Goal: Communication & Community: Answer question/provide support

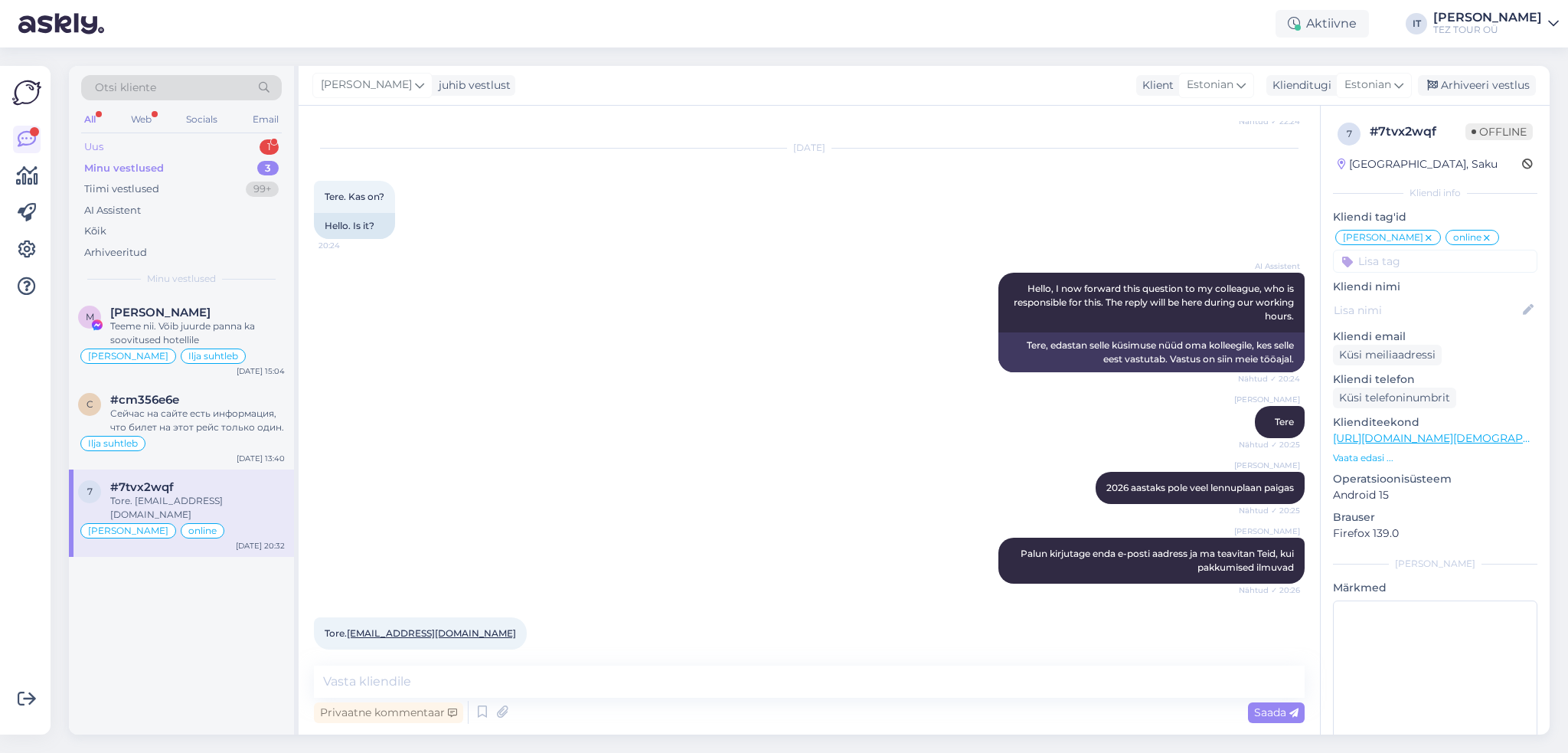
drag, startPoint x: 0, startPoint y: 0, endPoint x: 245, endPoint y: 143, distance: 283.7
click at [245, 143] on div "Uus 1" at bounding box center [181, 147] width 200 height 22
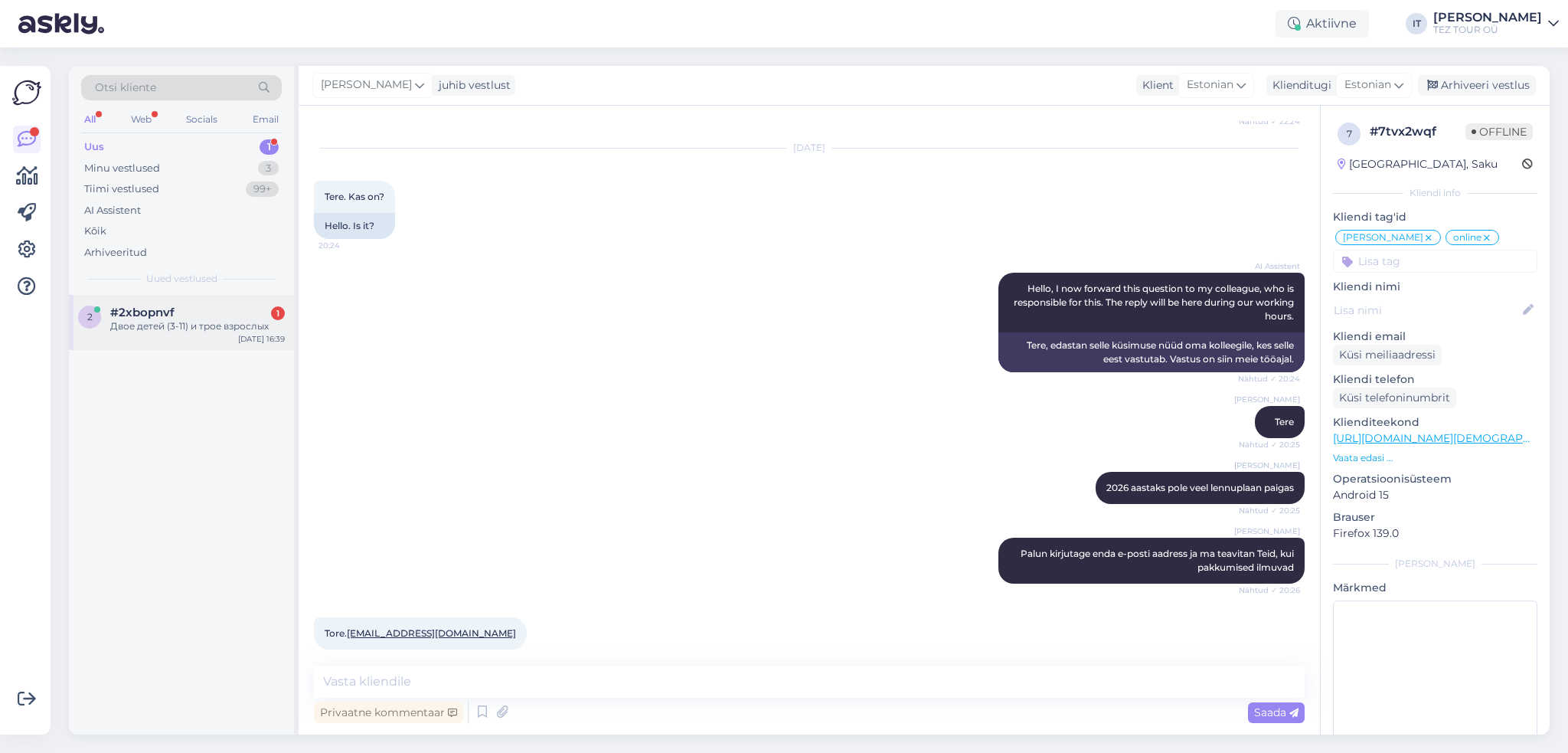
click at [250, 335] on div "[DATE] 16:39" at bounding box center [262, 339] width 47 height 12
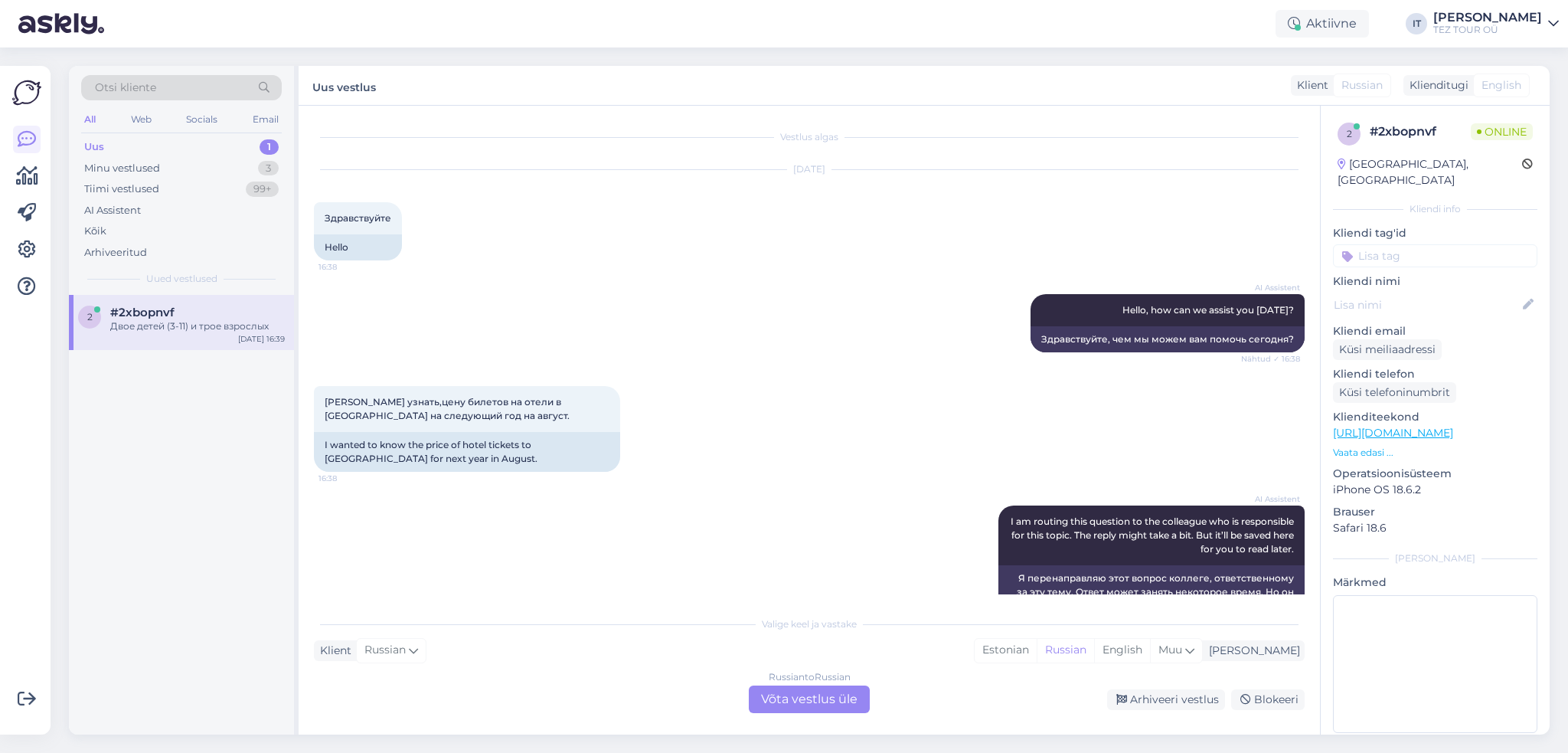
scroll to position [147, 0]
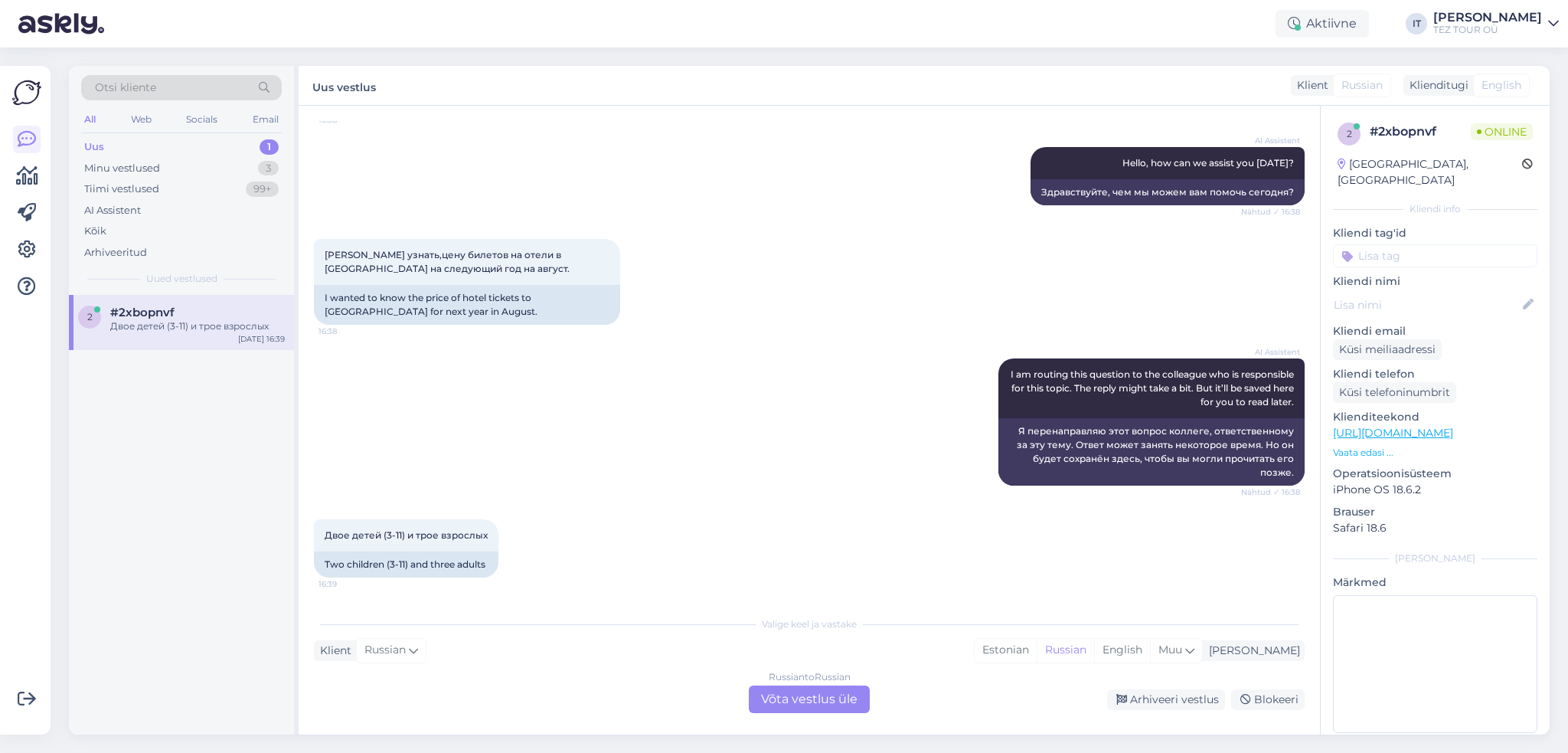
click at [810, 693] on div "Russian to Russian Võta vestlus üle" at bounding box center [809, 699] width 121 height 28
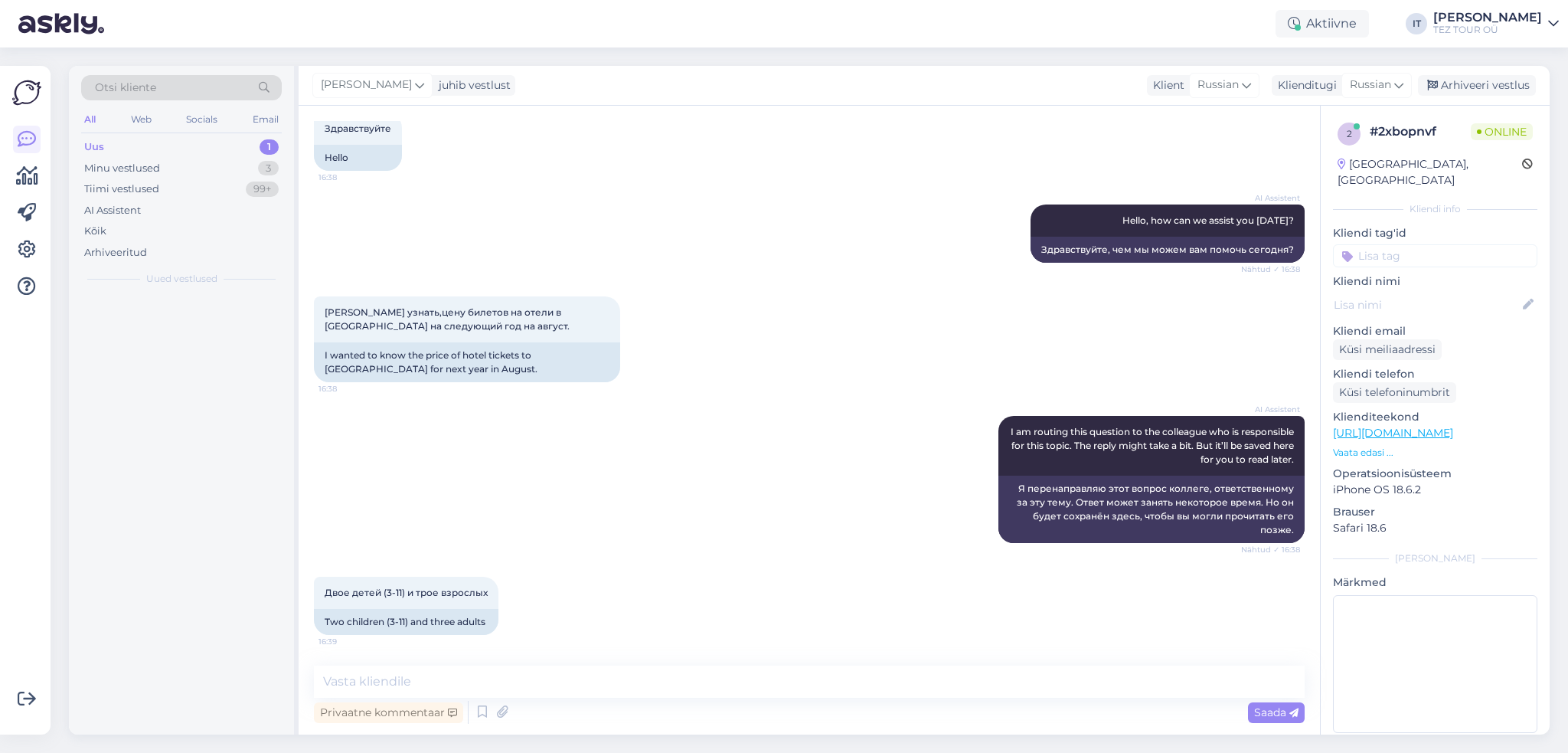
scroll to position [88, 0]
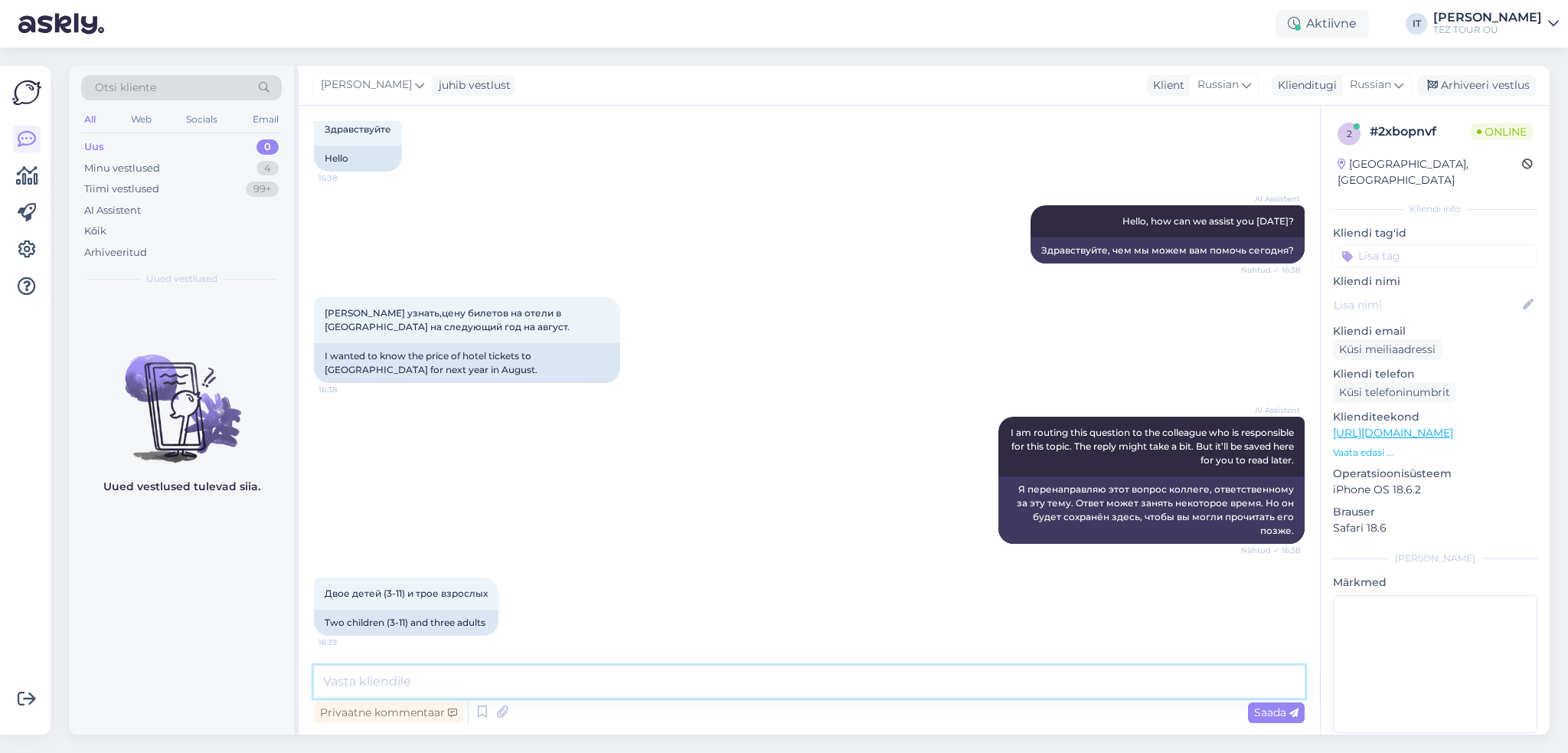
click at [642, 678] on textarea at bounding box center [809, 682] width 990 height 33
type textarea "Здравствуйте"
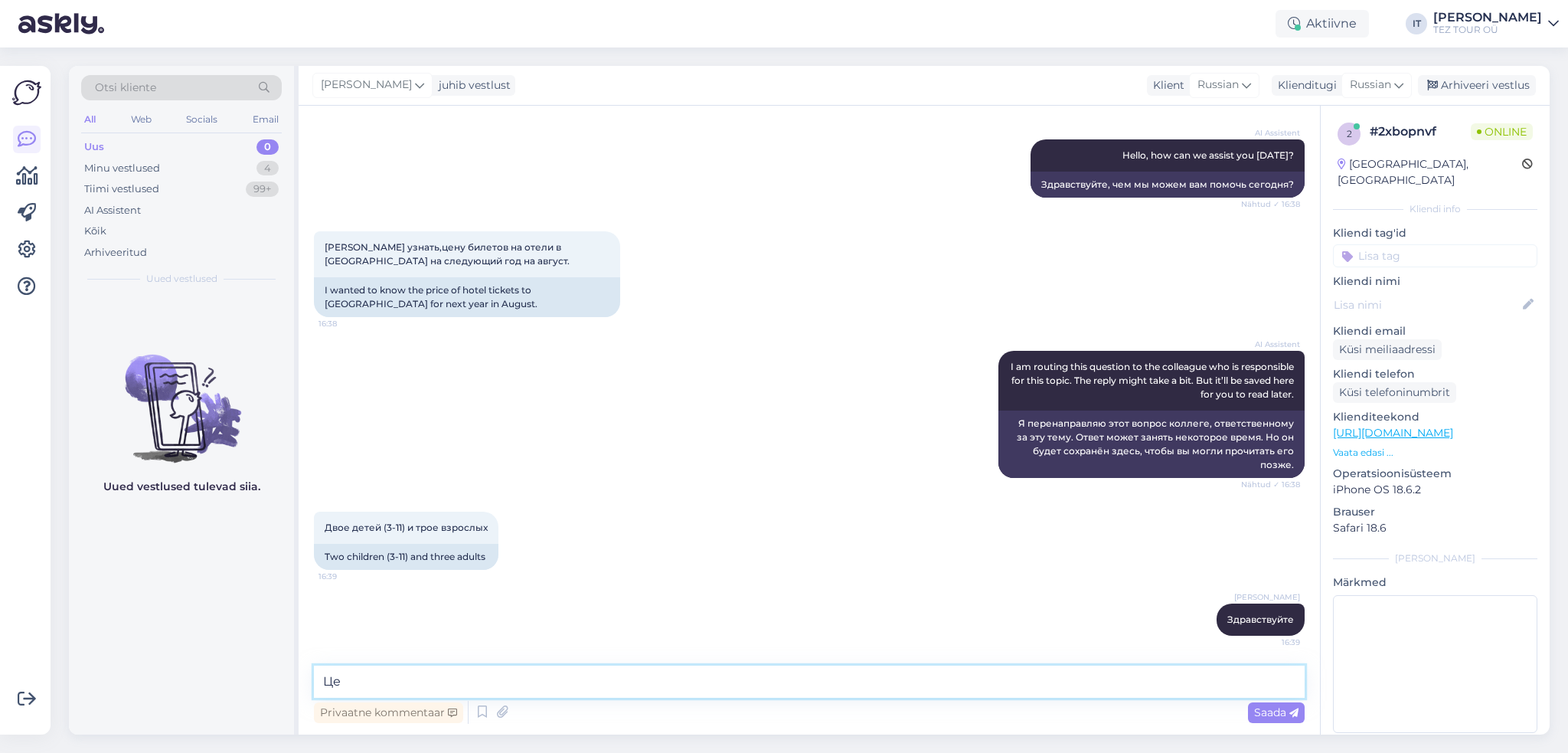
type textarea "Ц"
type textarea "Пока еще нет цен и предложений на следующий год, но они должны появится в течен…"
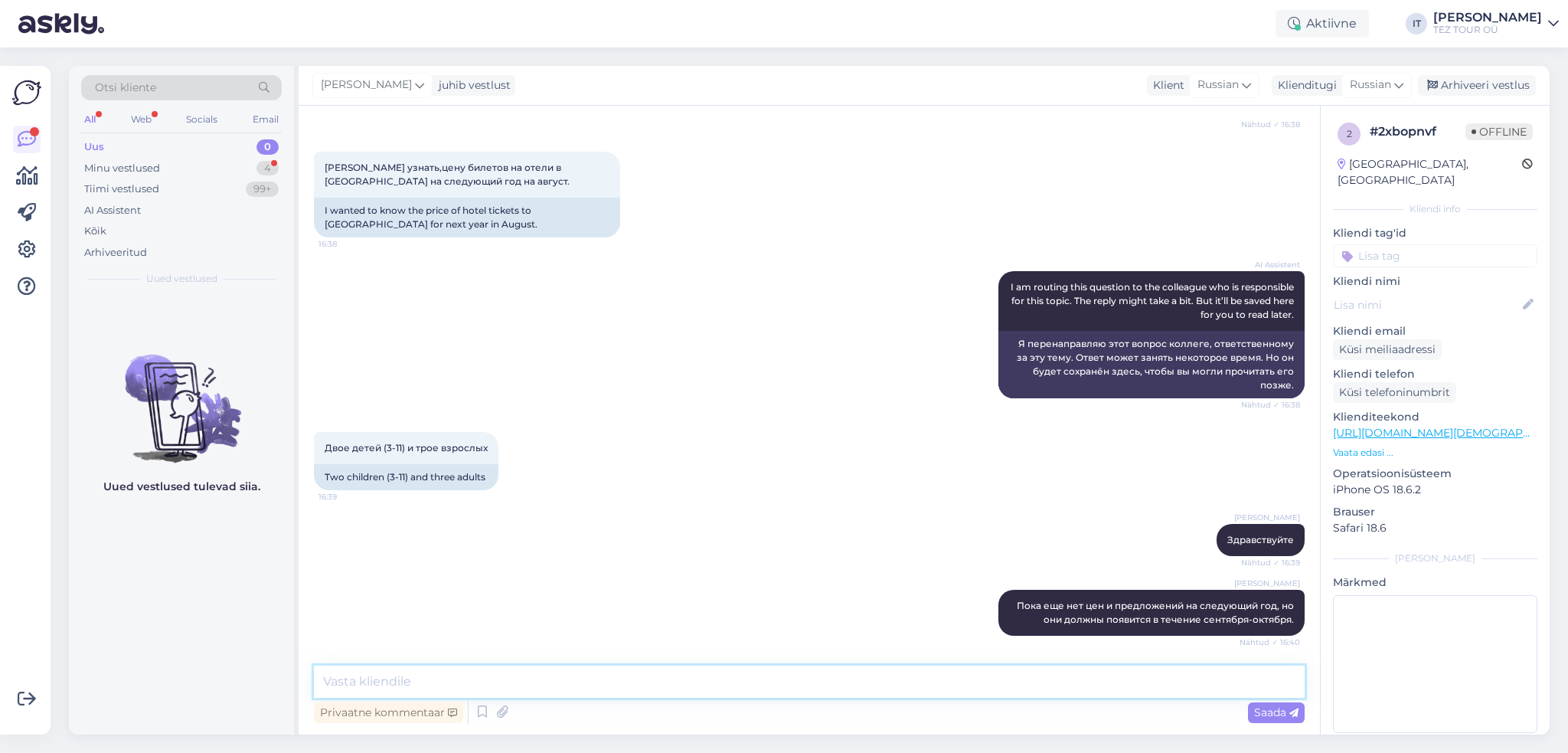
scroll to position [300, 0]
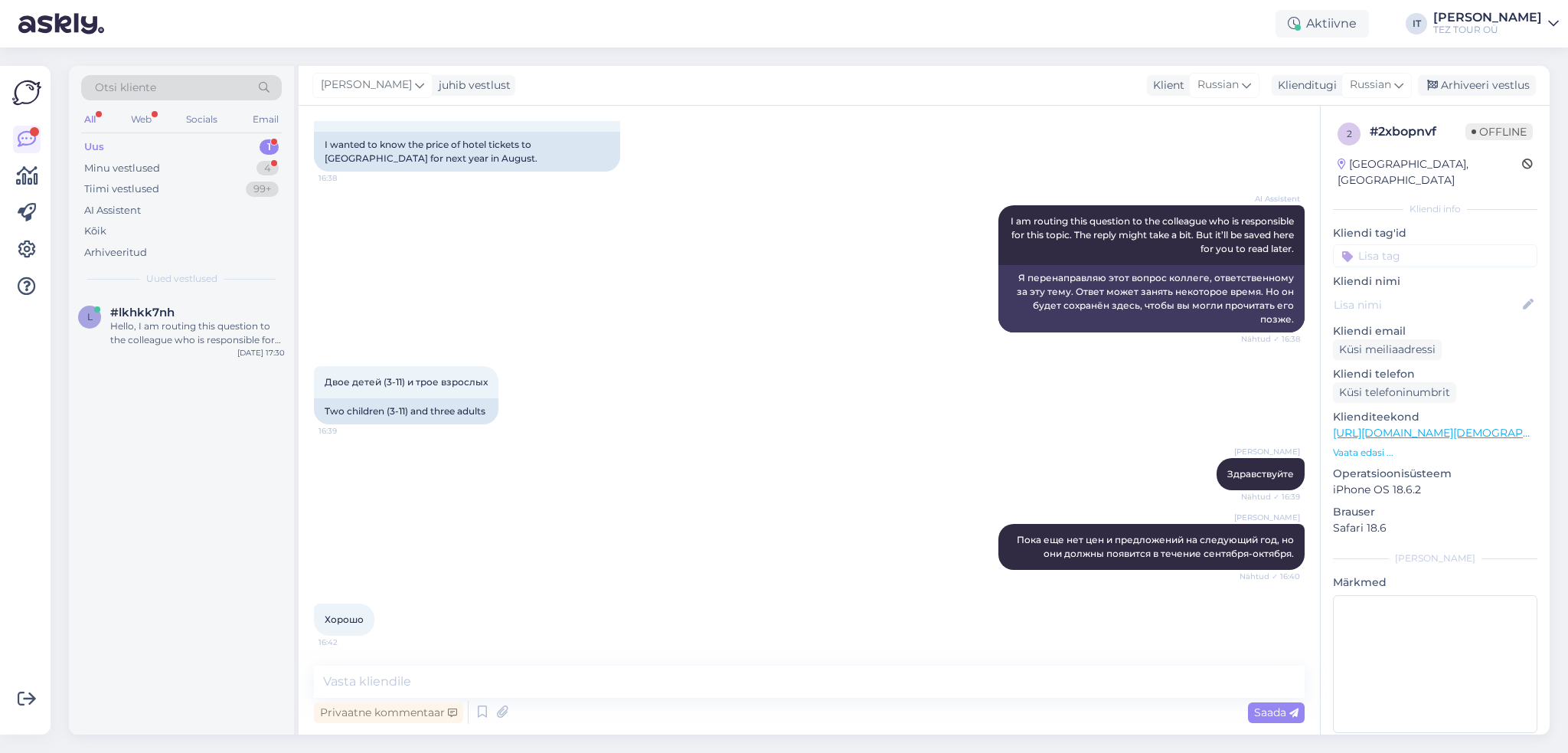
click at [202, 144] on div "Uus 1" at bounding box center [181, 147] width 200 height 22
click at [239, 314] on div "#lkhkk7nh" at bounding box center [197, 311] width 174 height 14
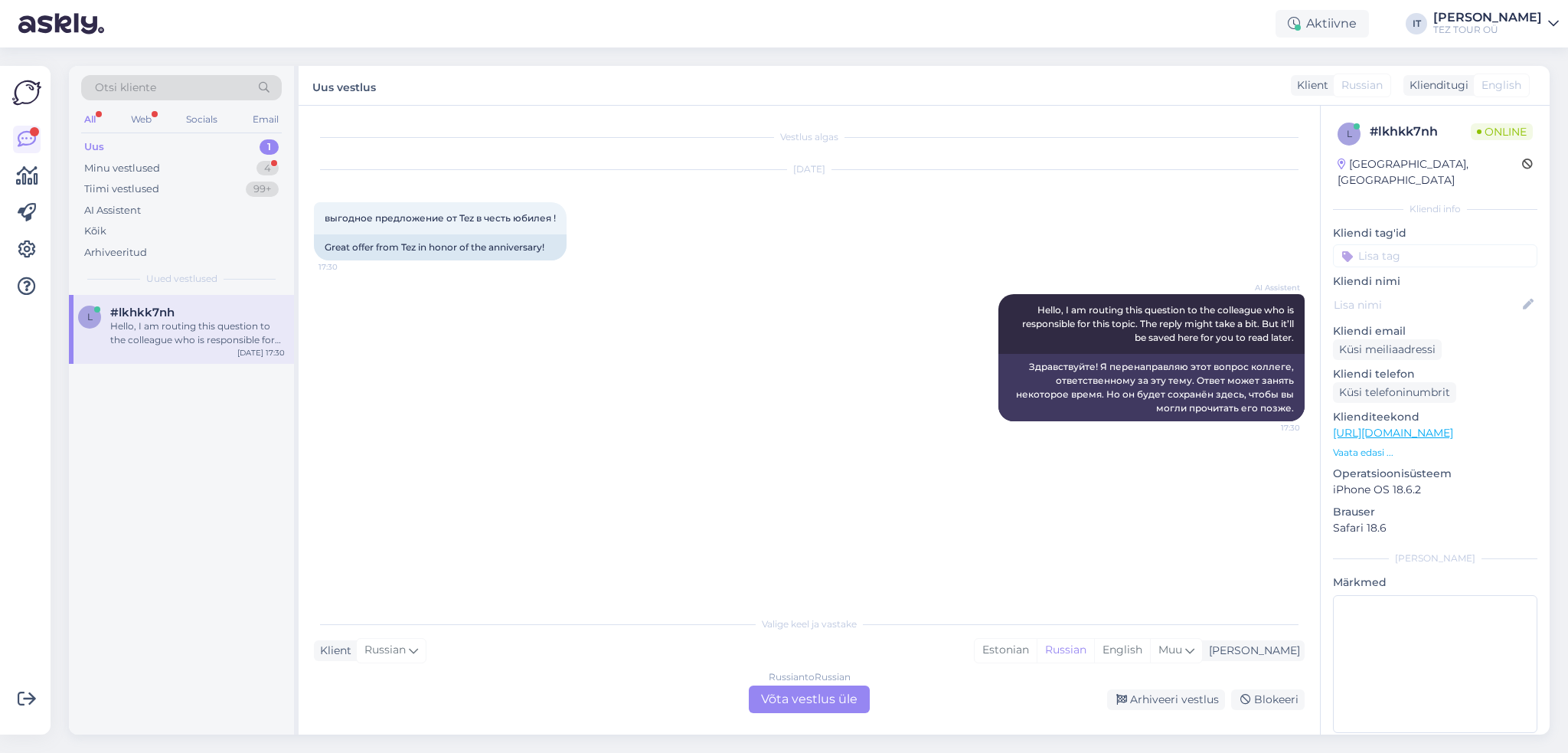
click at [1018, 644] on div "Klient Russian Mina Estonian Russian English Muu" at bounding box center [809, 650] width 990 height 21
click at [778, 692] on div "Russian to Russian Võta vestlus üle" at bounding box center [809, 699] width 121 height 28
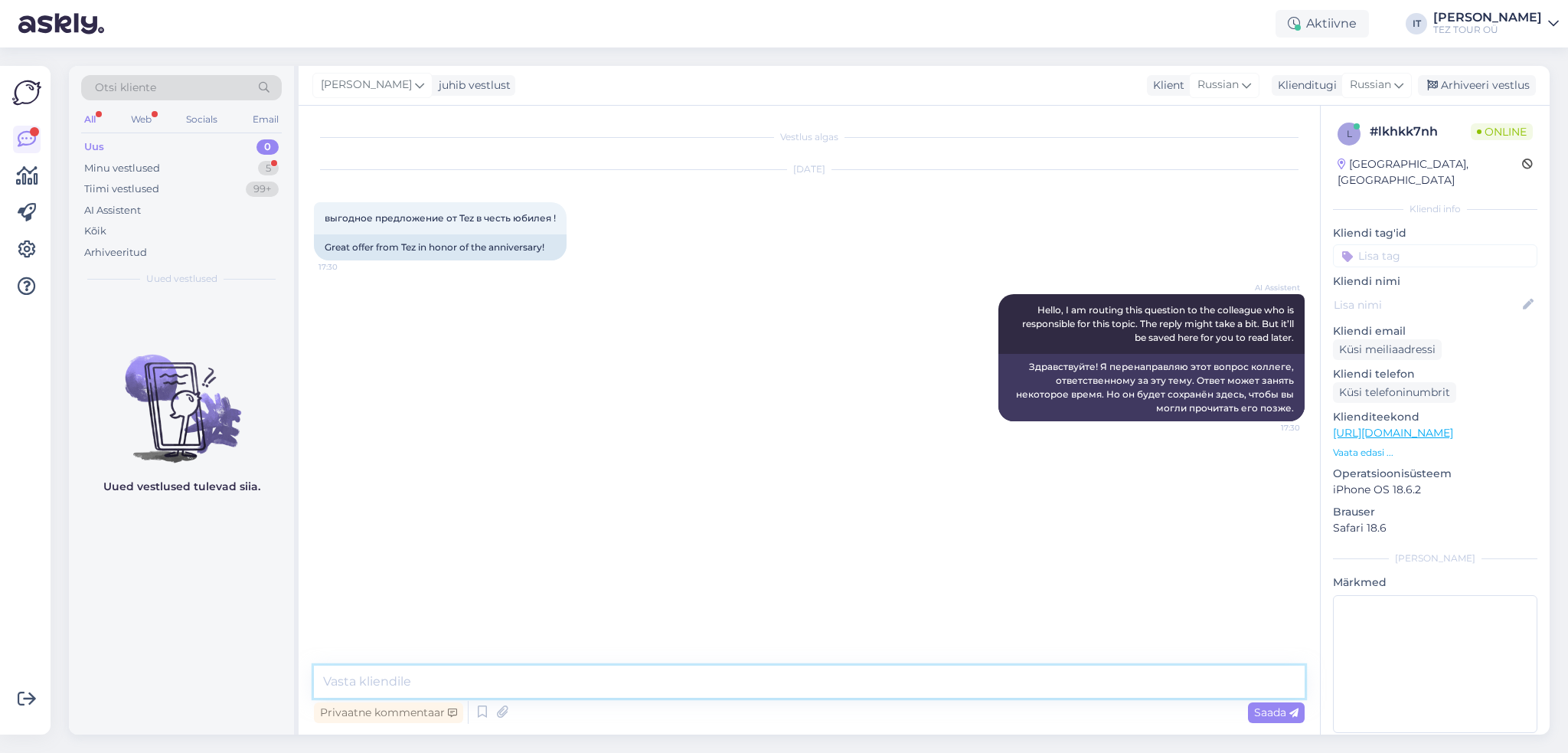
click at [613, 678] on textarea at bounding box center [809, 682] width 990 height 33
click at [178, 171] on div "Minu vestlused 5" at bounding box center [181, 169] width 200 height 22
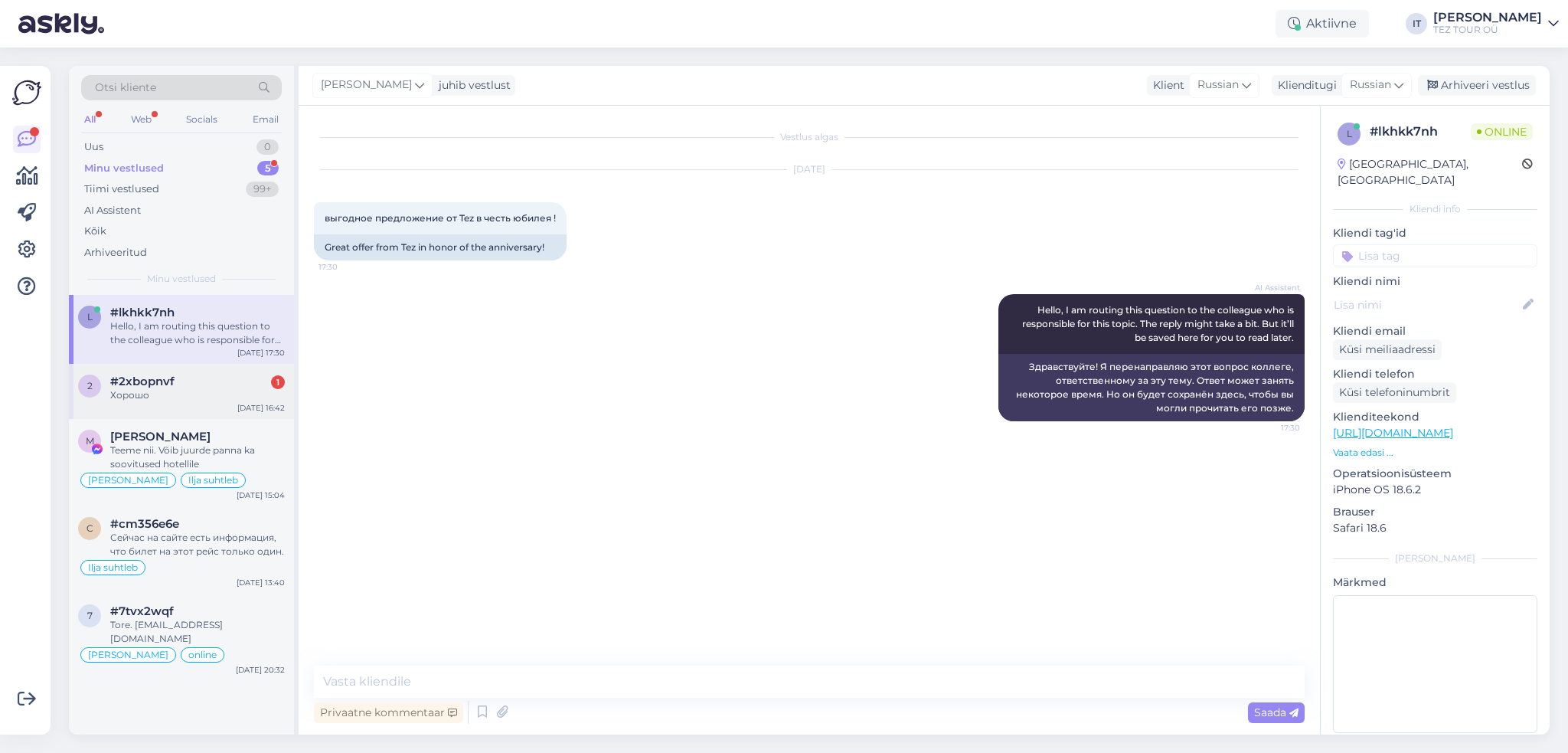
click at [186, 407] on div "2 #2xbopnvf 1 Хорошо [DATE] 16:42" at bounding box center [181, 391] width 225 height 55
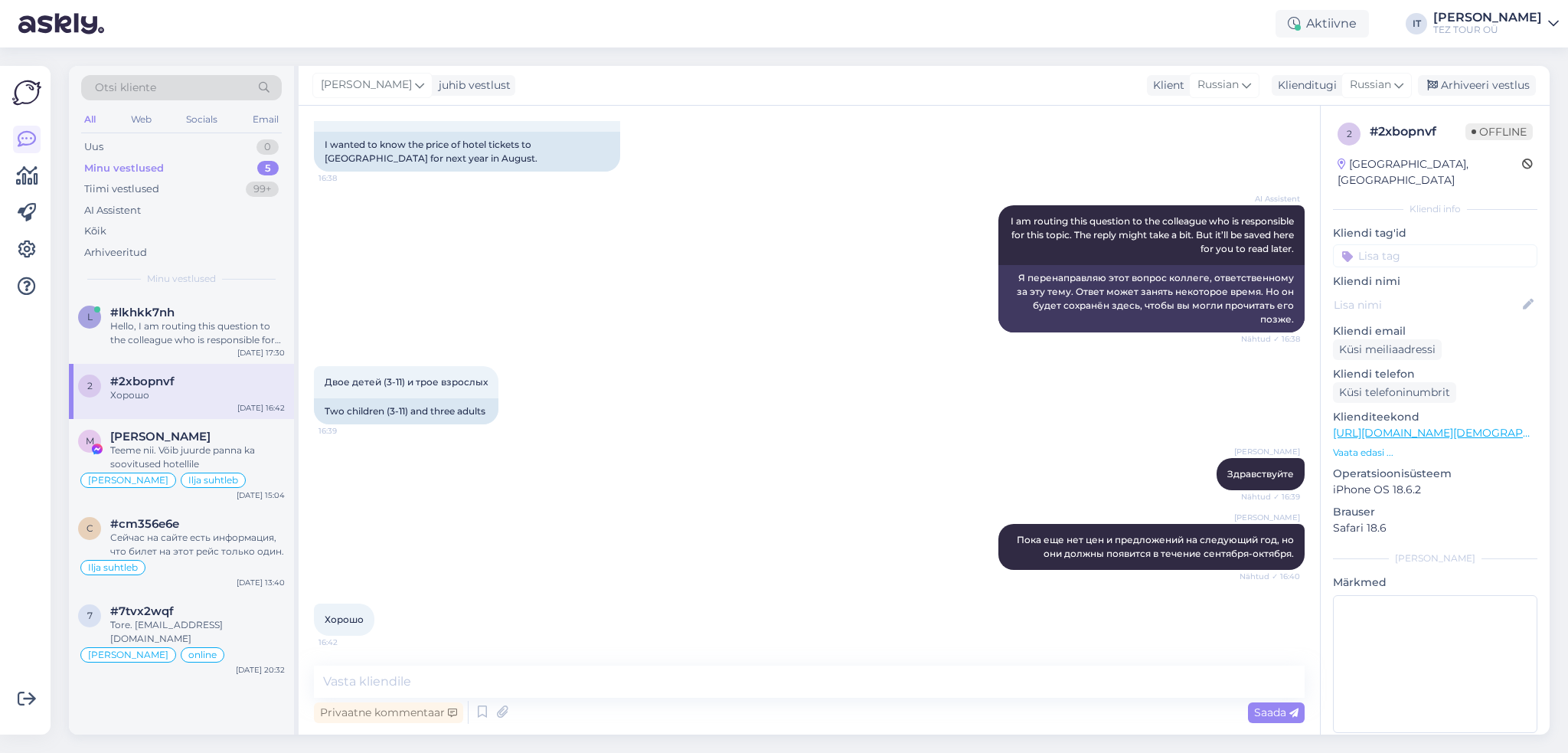
click at [1443, 226] on div "Kliendi tag'id [PERSON_NAME] SPAM / VIRUS spam SOS Sille suhtleb OOTELEHT OOTAN…" at bounding box center [1435, 246] width 204 height 42
click at [1445, 245] on input at bounding box center [1435, 256] width 204 height 23
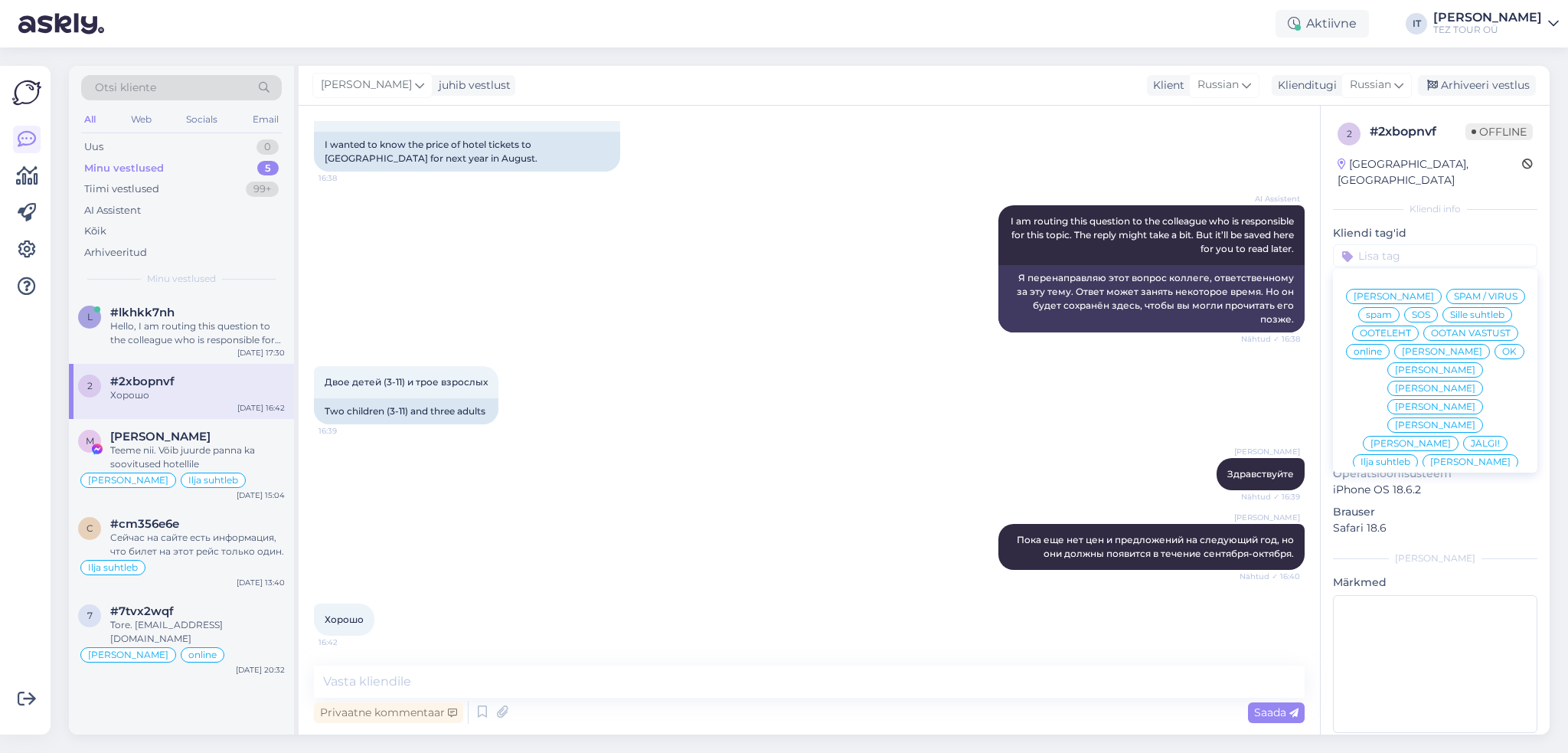
click at [1410, 457] on span "Ilja suhtleb" at bounding box center [1385, 461] width 50 height 9
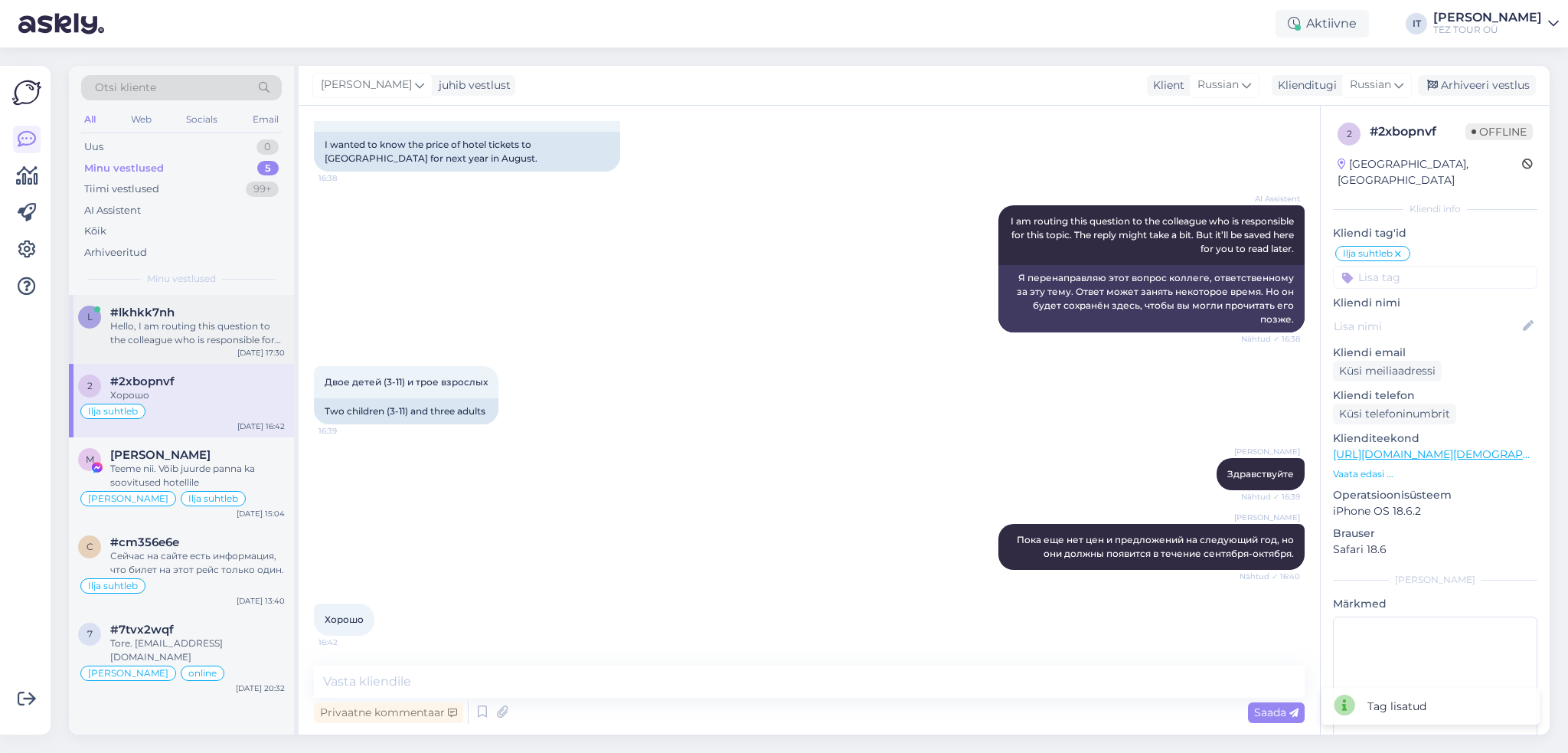
click at [199, 330] on div "Hello, I am routing this question to the colleague who is responsible for this …" at bounding box center [197, 333] width 174 height 28
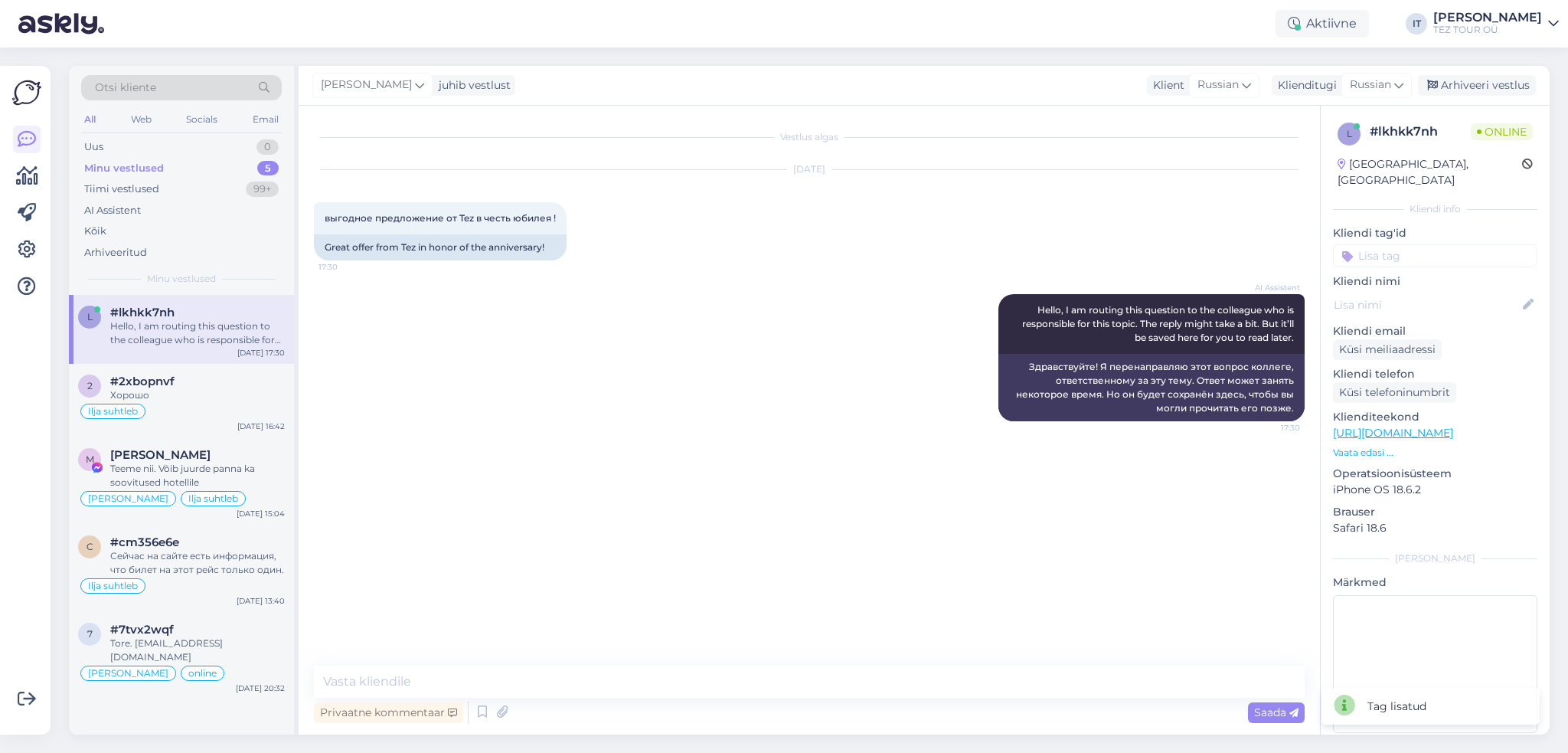
scroll to position [0, 0]
click at [567, 678] on textarea at bounding box center [809, 682] width 990 height 33
type textarea "Здравствуйте!"
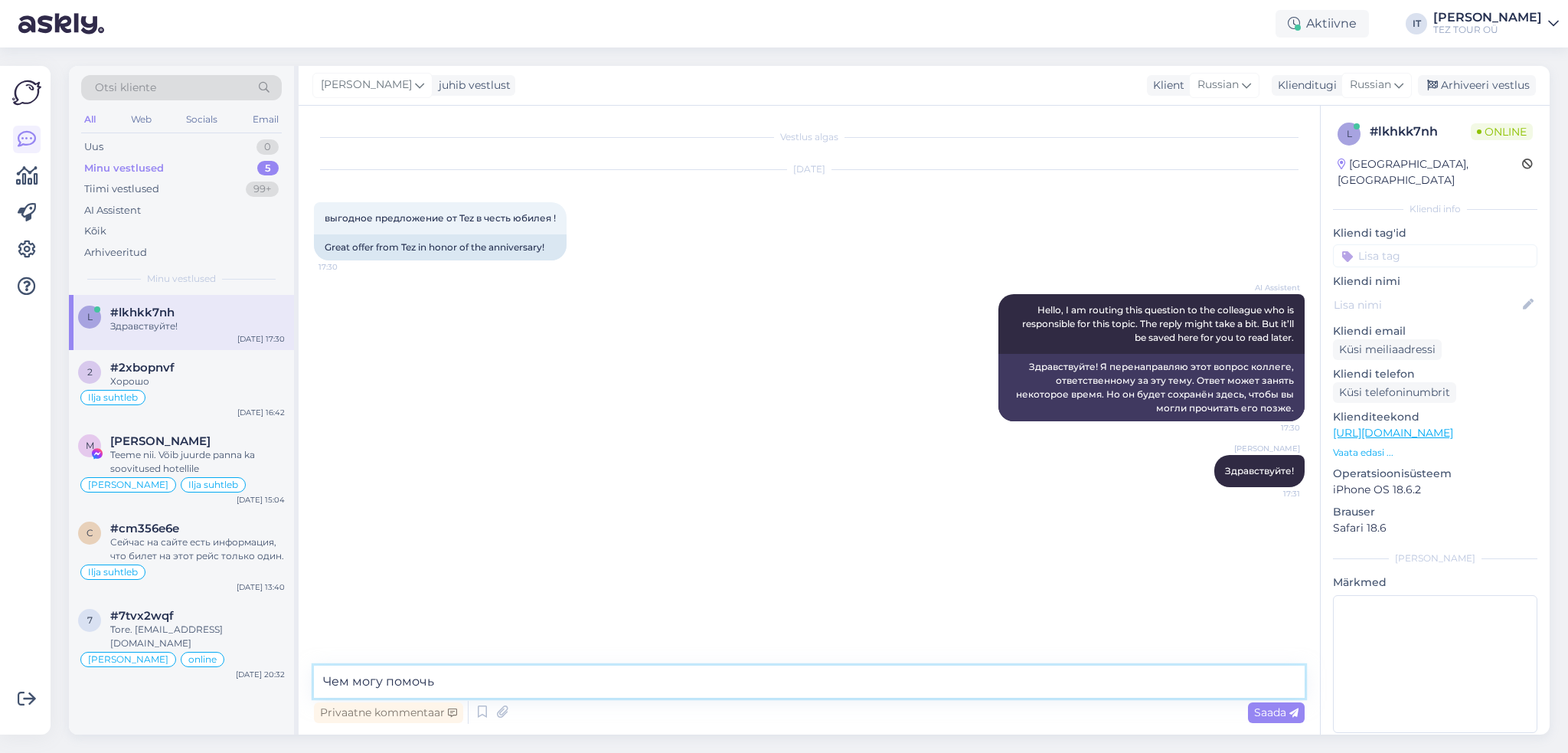
type textarea "Чем могу помочь?"
click at [1476, 245] on input at bounding box center [1435, 256] width 204 height 23
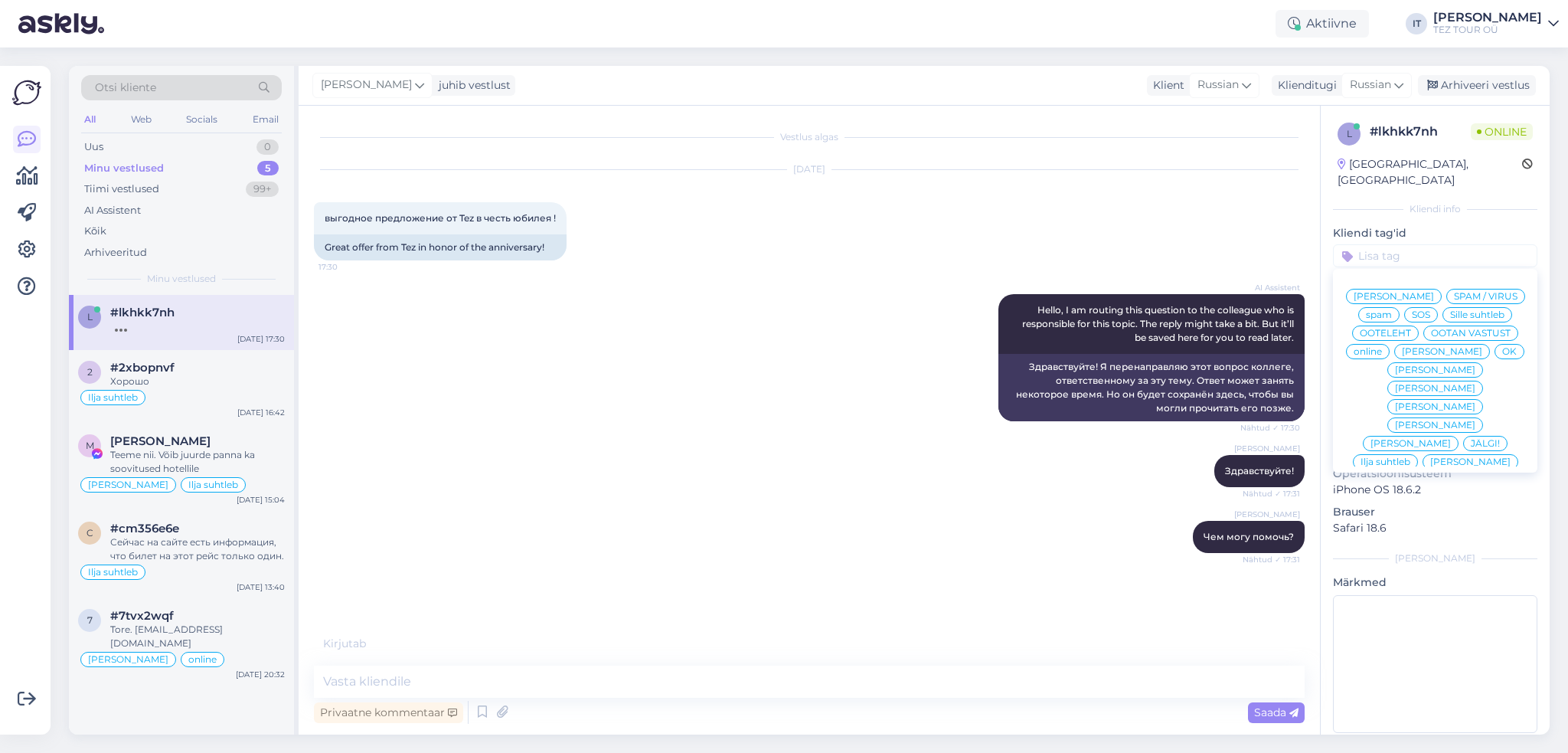
click at [1410, 457] on span "Ilja suhtleb" at bounding box center [1385, 461] width 50 height 9
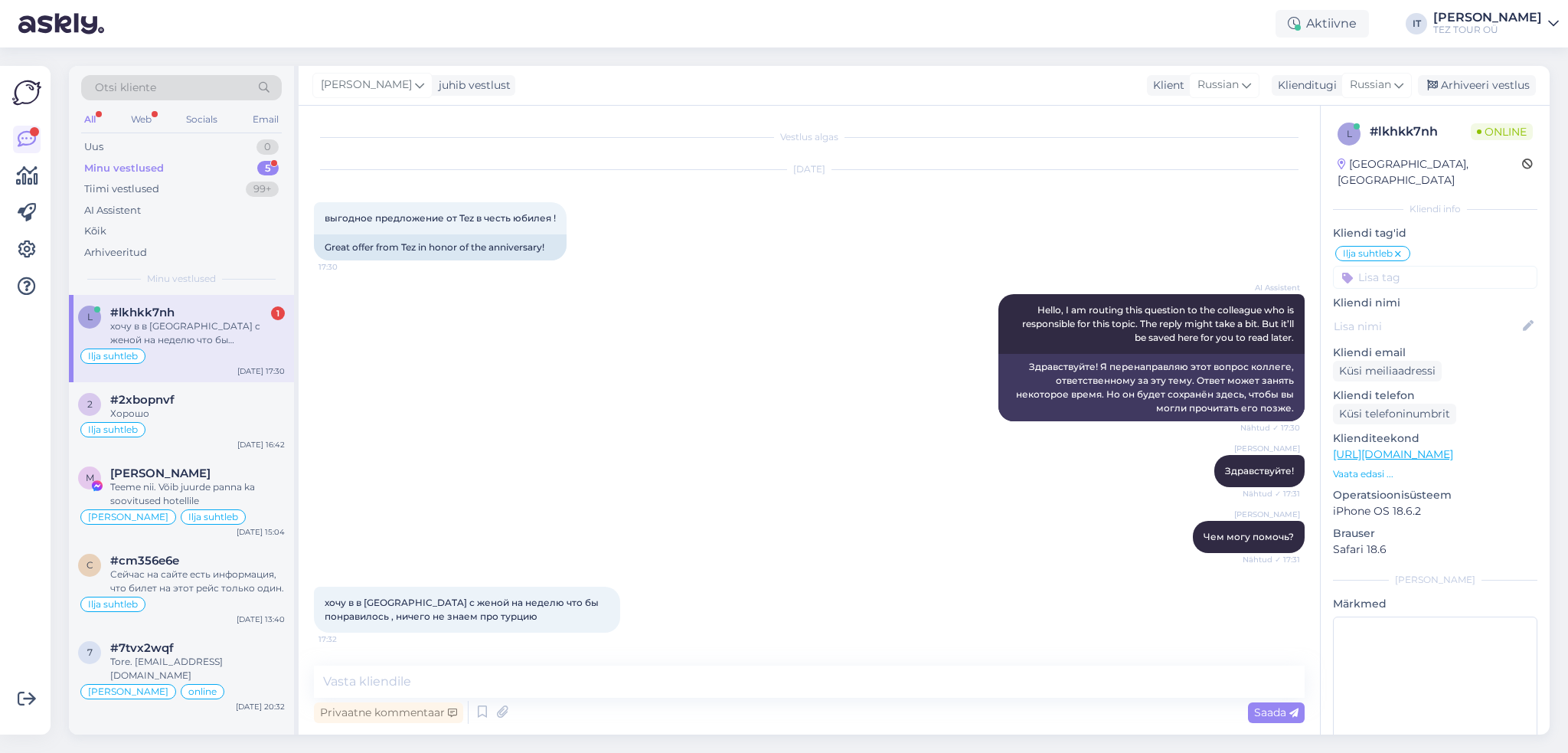
click at [559, 664] on div "Vestlus algas [DATE] выгодное предложение от Tez в честь юбилея ! 17:30 Great o…" at bounding box center [809, 420] width 1021 height 628
click at [567, 683] on textarea at bounding box center [809, 682] width 990 height 33
type textarea "Какие даты Вас интересуют?"
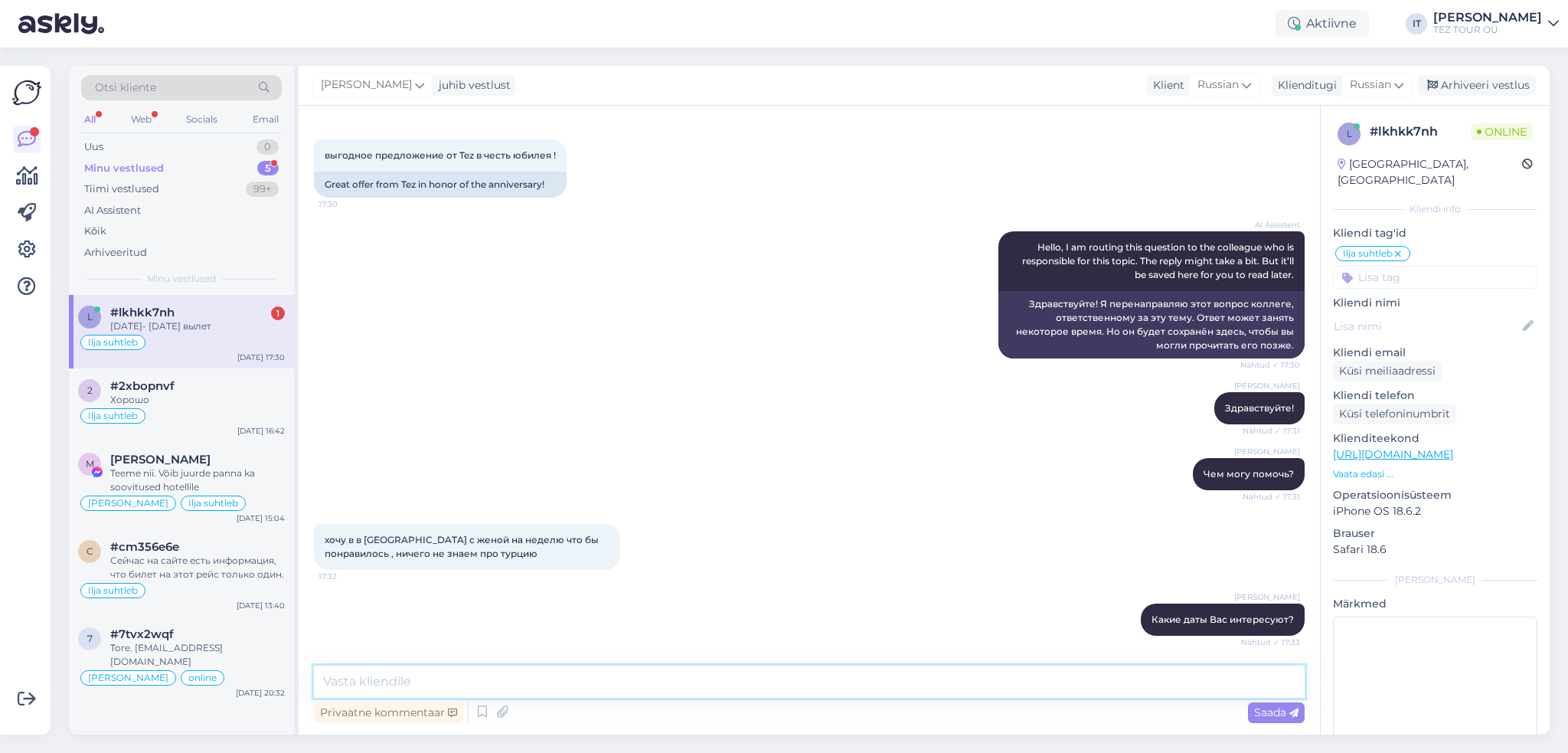
scroll to position [128, 0]
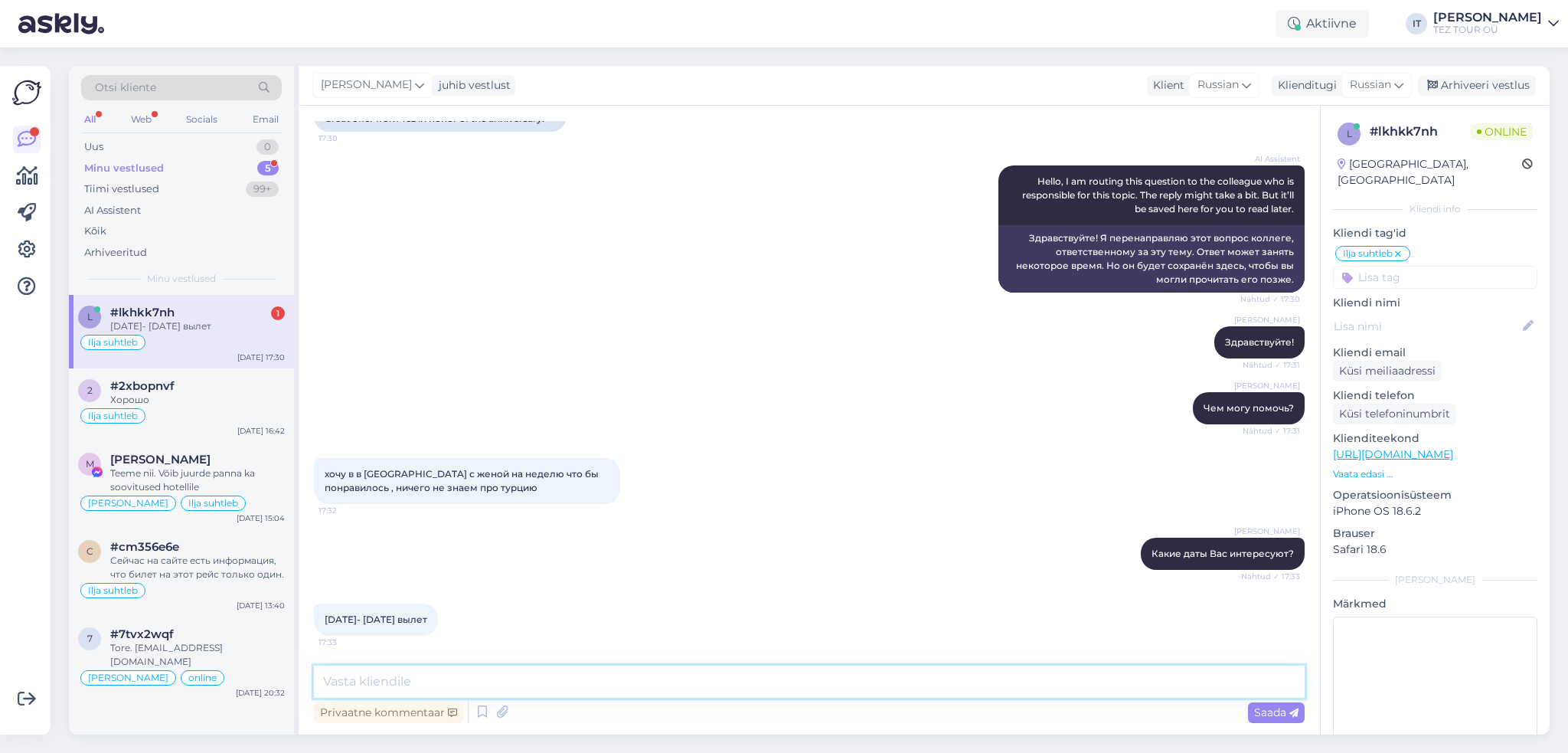
click at [441, 668] on textarea at bounding box center [809, 682] width 990 height 33
click at [1401, 360] on div "Küsi meiliaadressi" at bounding box center [1387, 370] width 108 height 21
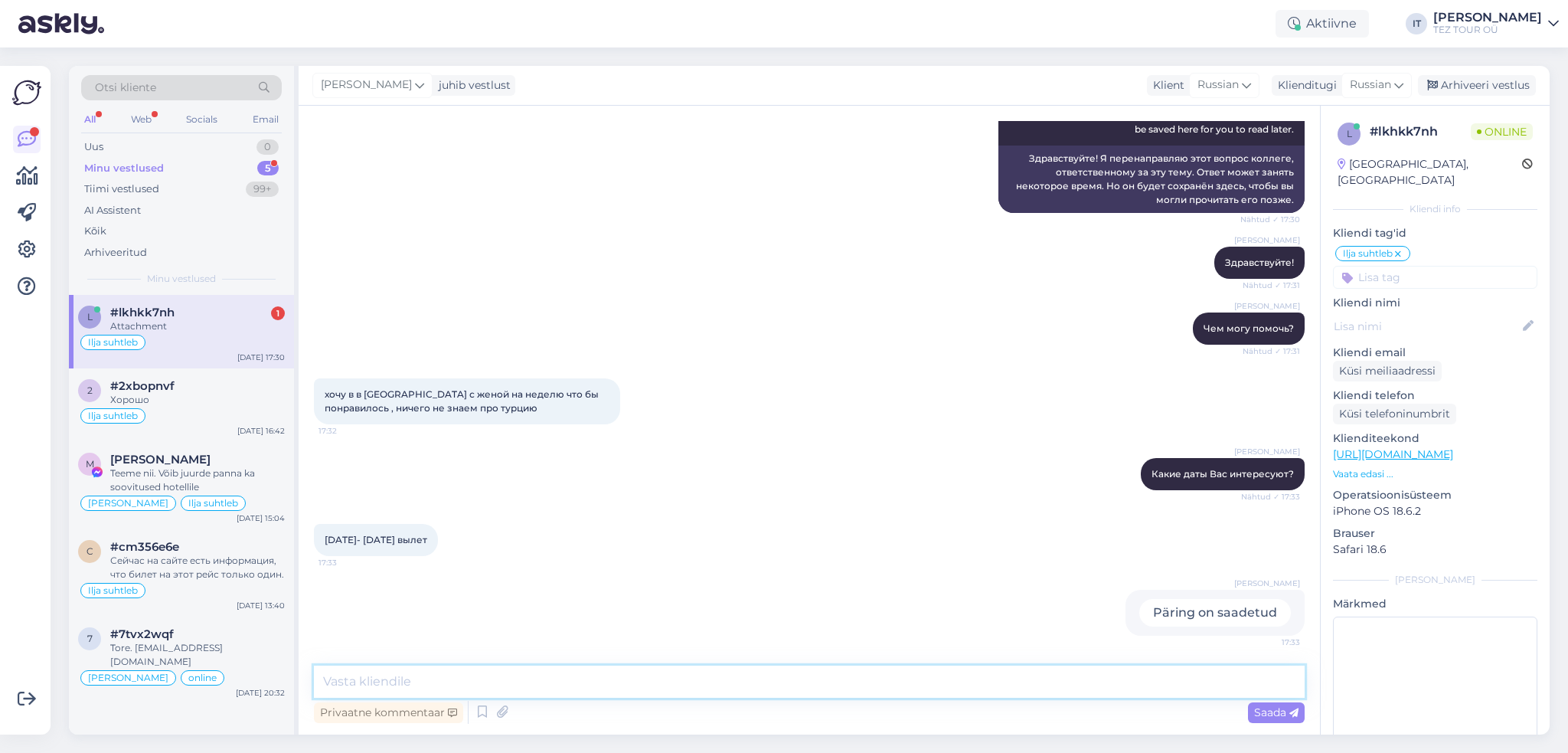
click at [834, 687] on textarea at bounding box center [809, 682] width 990 height 33
click at [551, 667] on textarea at bounding box center [809, 682] width 990 height 33
click at [219, 350] on div "Ilja suhtleb" at bounding box center [181, 342] width 207 height 18
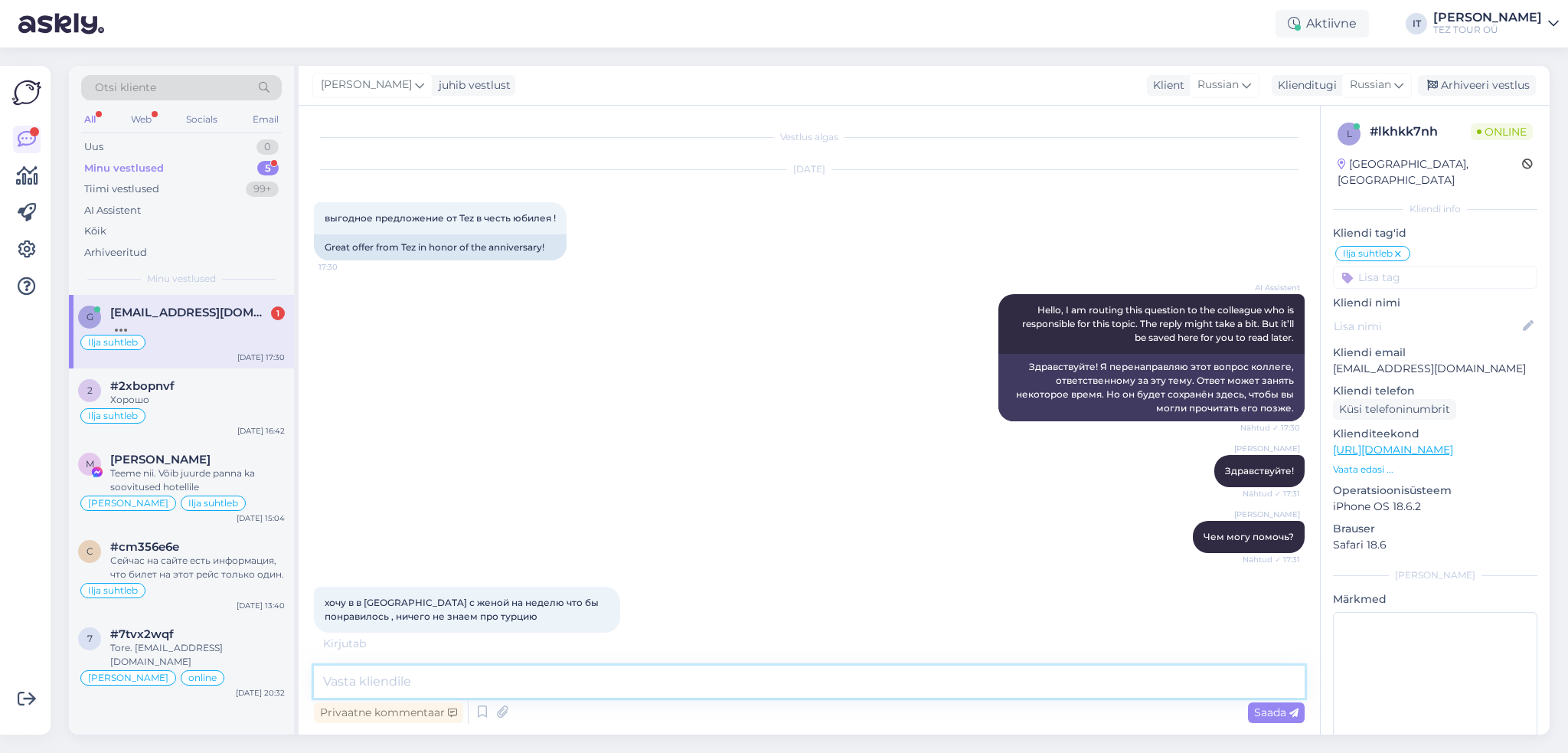
click at [492, 683] on textarea at bounding box center [809, 682] width 990 height 33
click at [632, 665] on textarea at bounding box center [809, 682] width 990 height 33
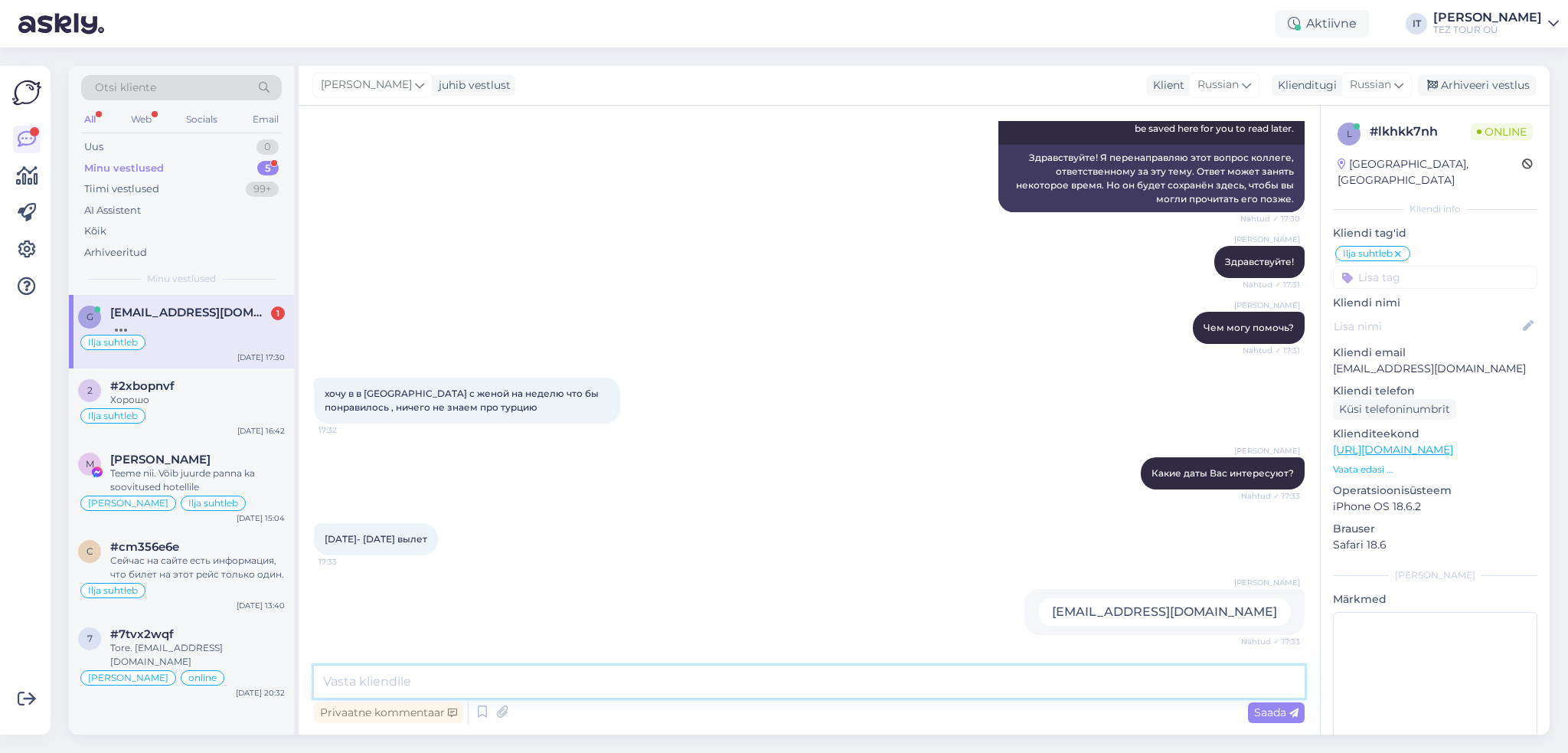
scroll to position [209, 0]
click at [662, 709] on div "Privaatne kommentaar Saada" at bounding box center [809, 712] width 990 height 29
click at [651, 681] on textarea at bounding box center [809, 682] width 990 height 33
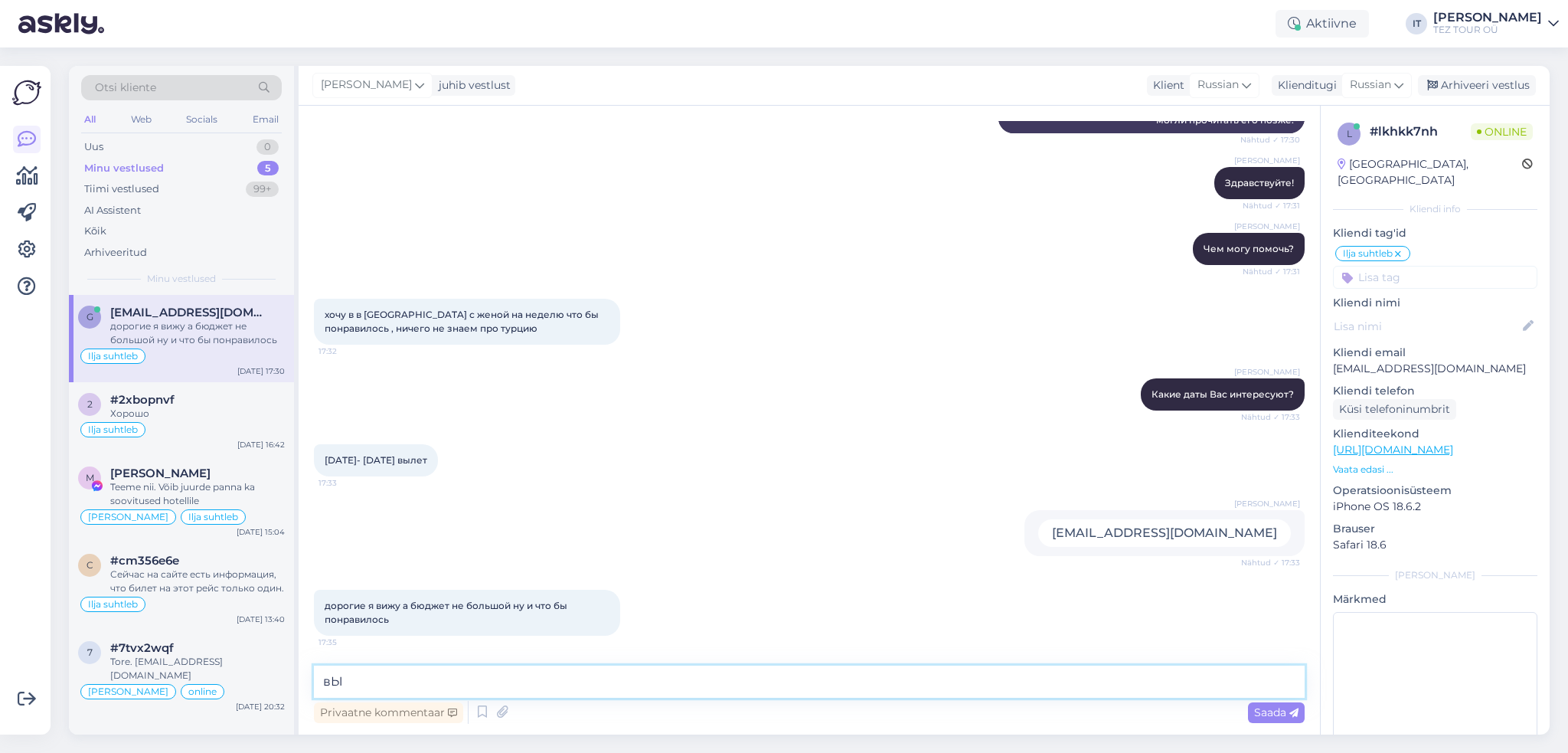
type textarea "в"
type textarea "Вышлю предложения Вам на почту в течение сегодняшнего дня :)"
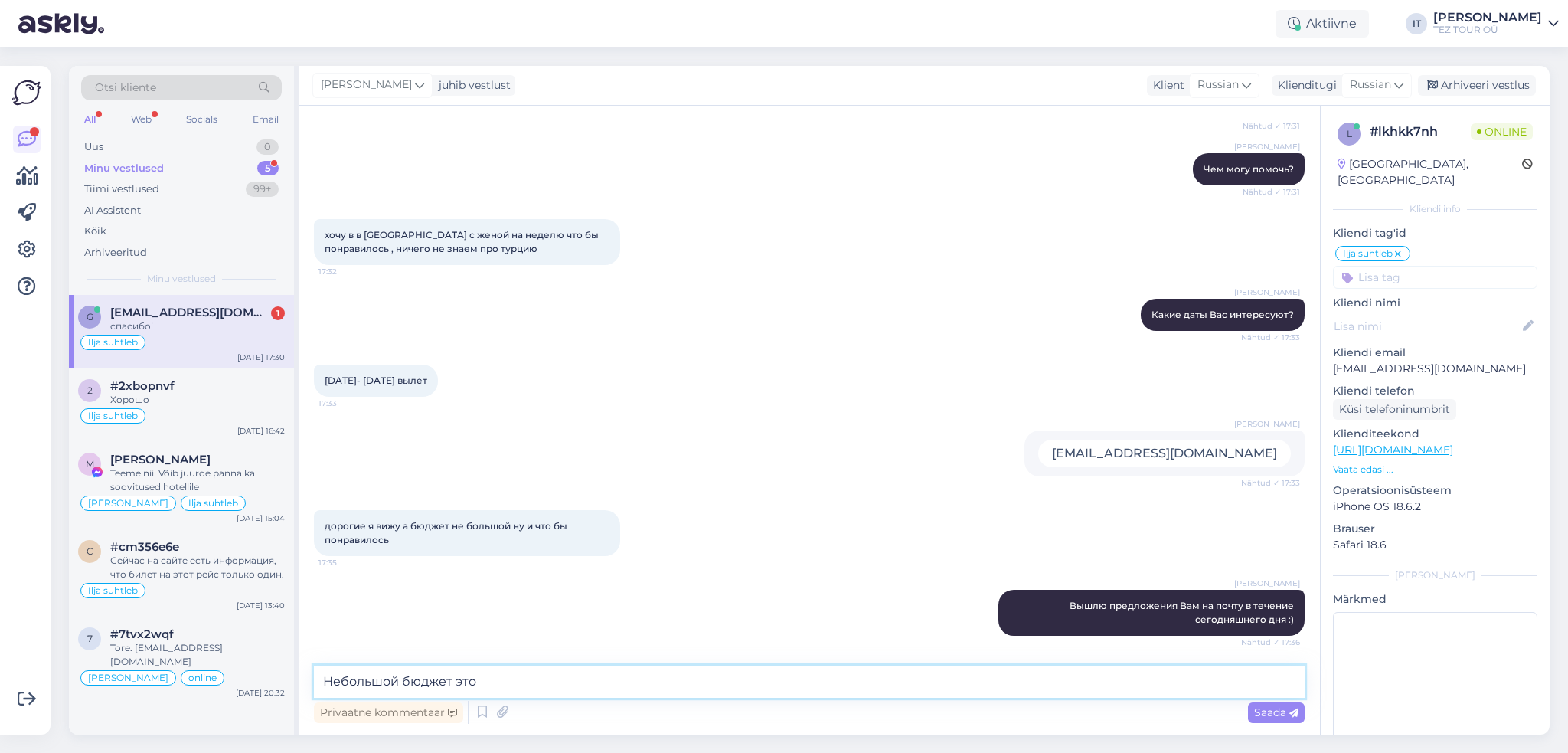
scroll to position [433, 0]
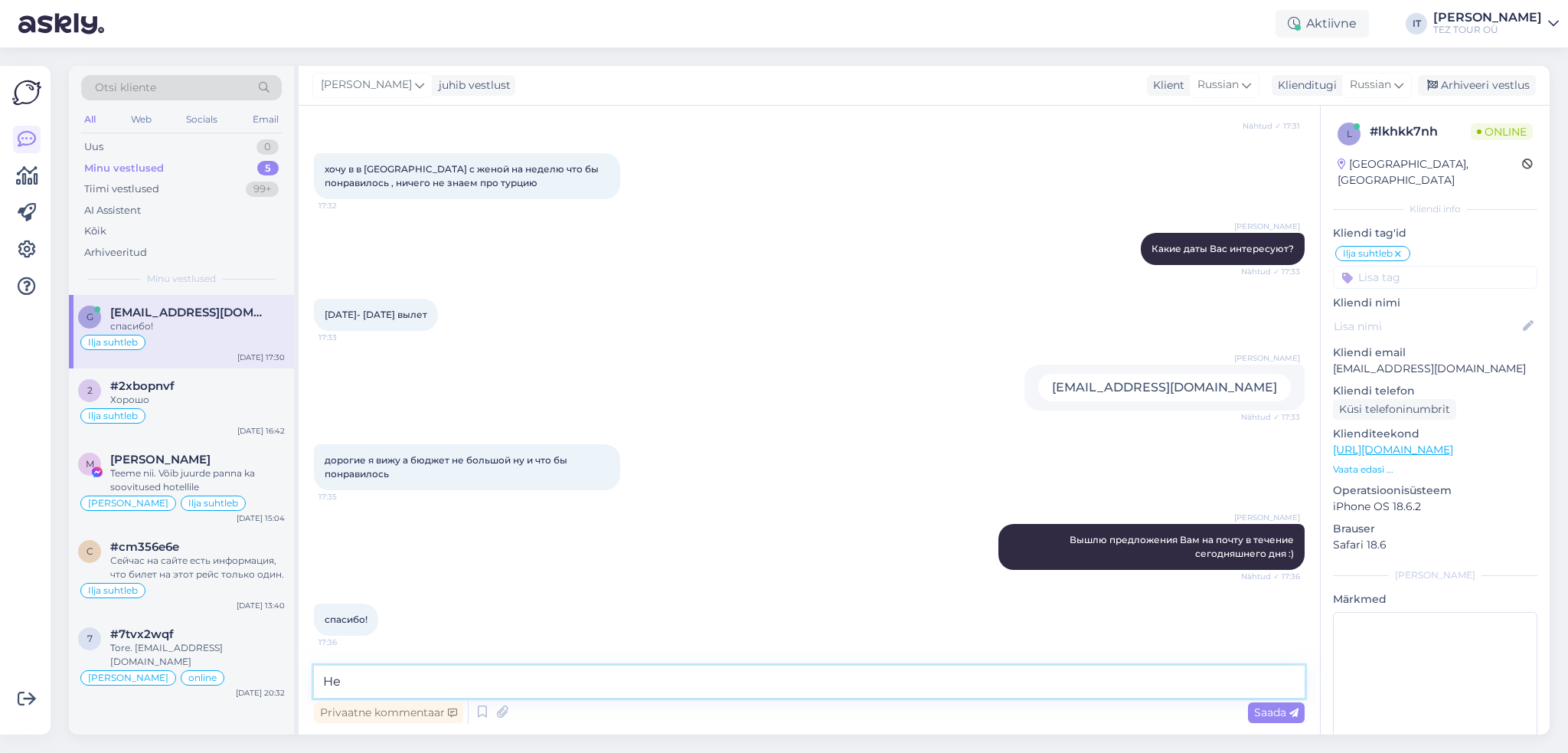
type textarea "[PERSON_NAME]"
